Goal: Navigation & Orientation: Find specific page/section

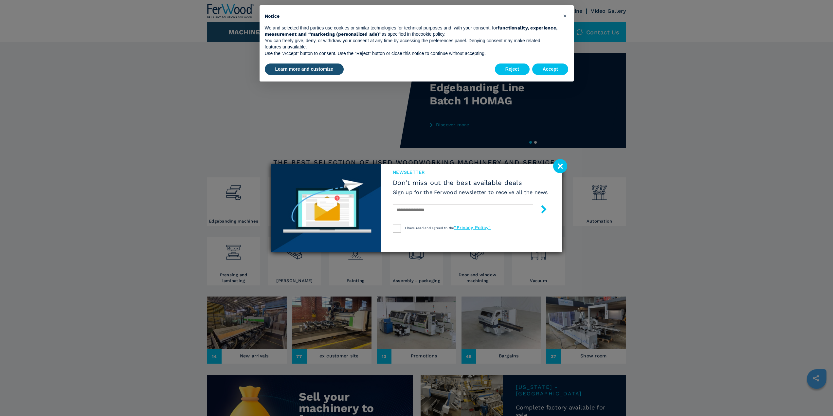
click at [562, 167] on image at bounding box center [560, 166] width 14 height 14
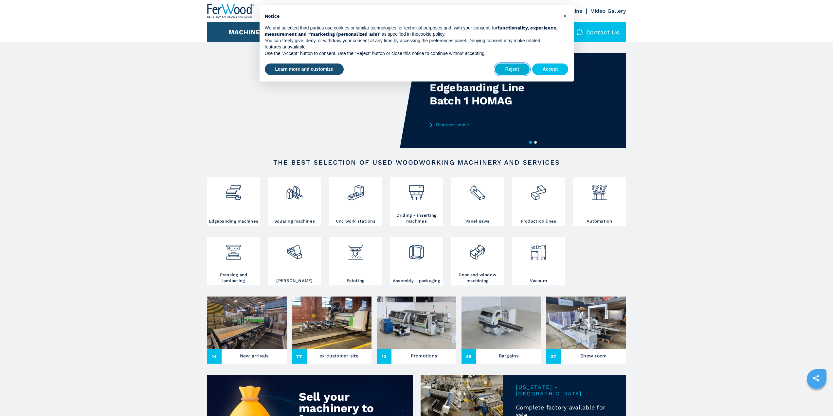
click at [512, 69] on button "Reject" at bounding box center [512, 69] width 35 height 12
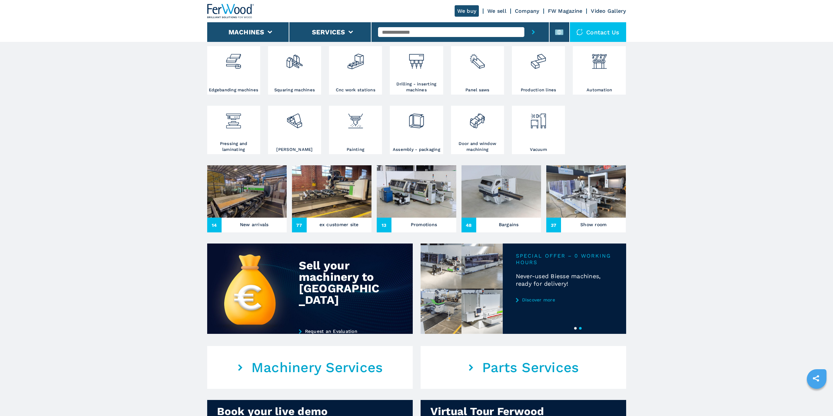
scroll to position [131, 0]
click at [350, 127] on img at bounding box center [355, 119] width 17 height 22
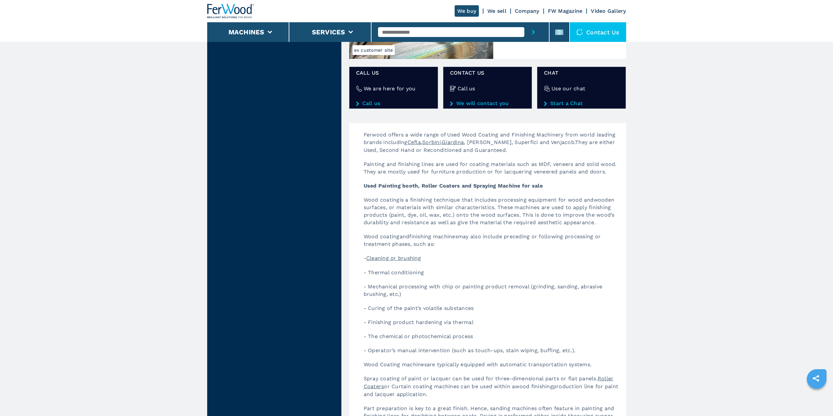
scroll to position [883, 0]
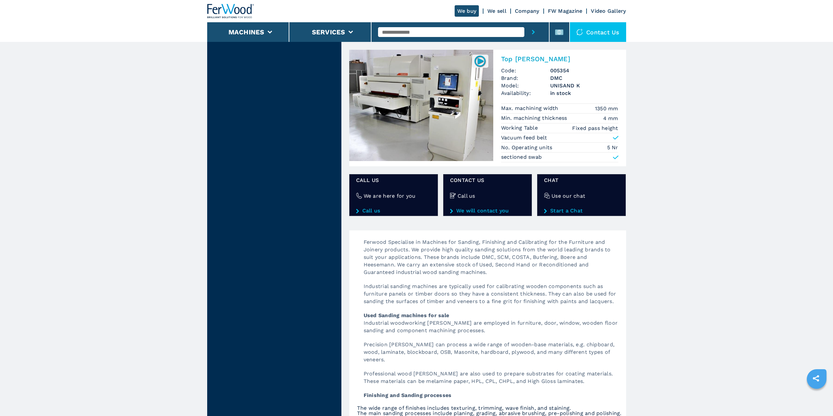
scroll to position [851, 0]
